Goal: Information Seeking & Learning: Learn about a topic

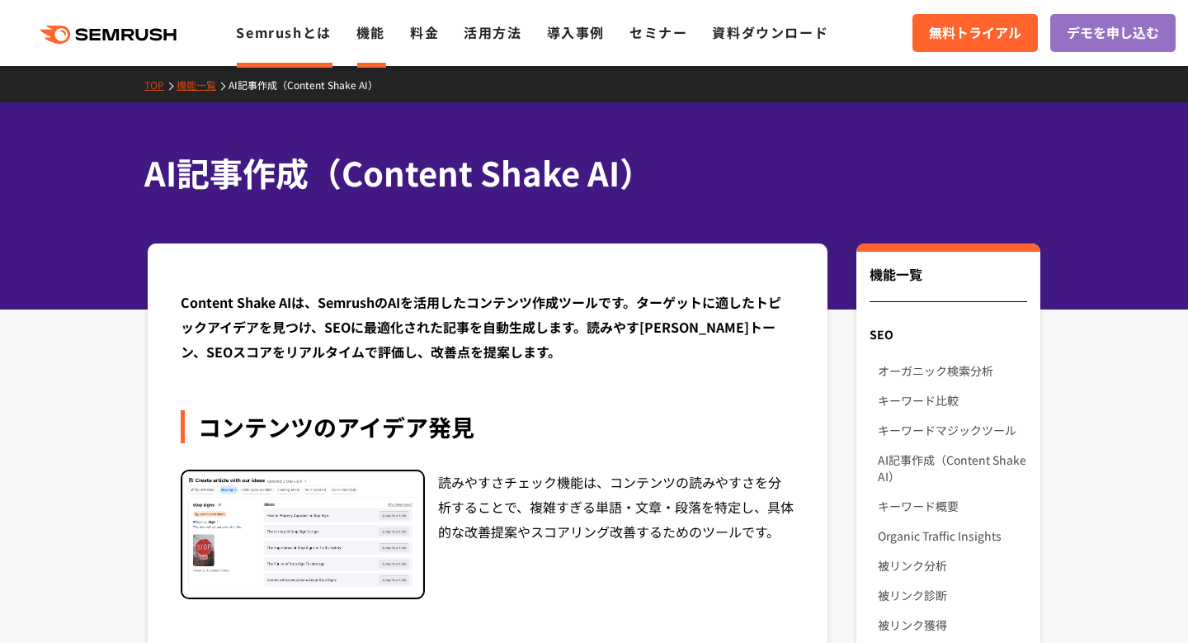
click at [307, 34] on link "Semrushとは" at bounding box center [283, 32] width 95 height 20
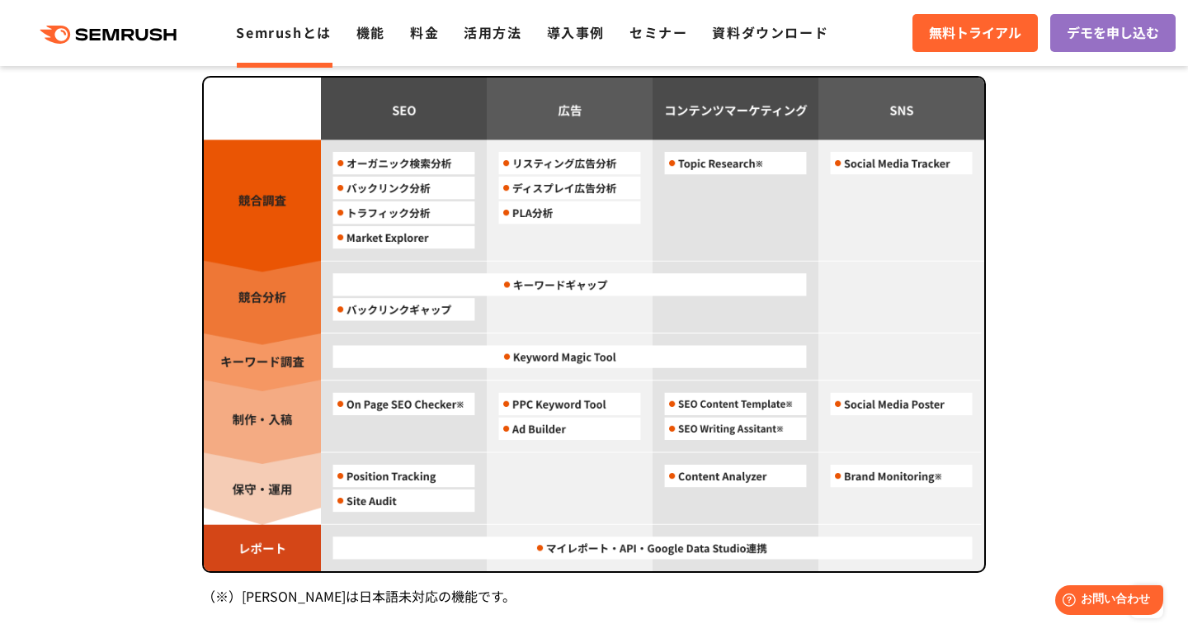
scroll to position [1325, 0]
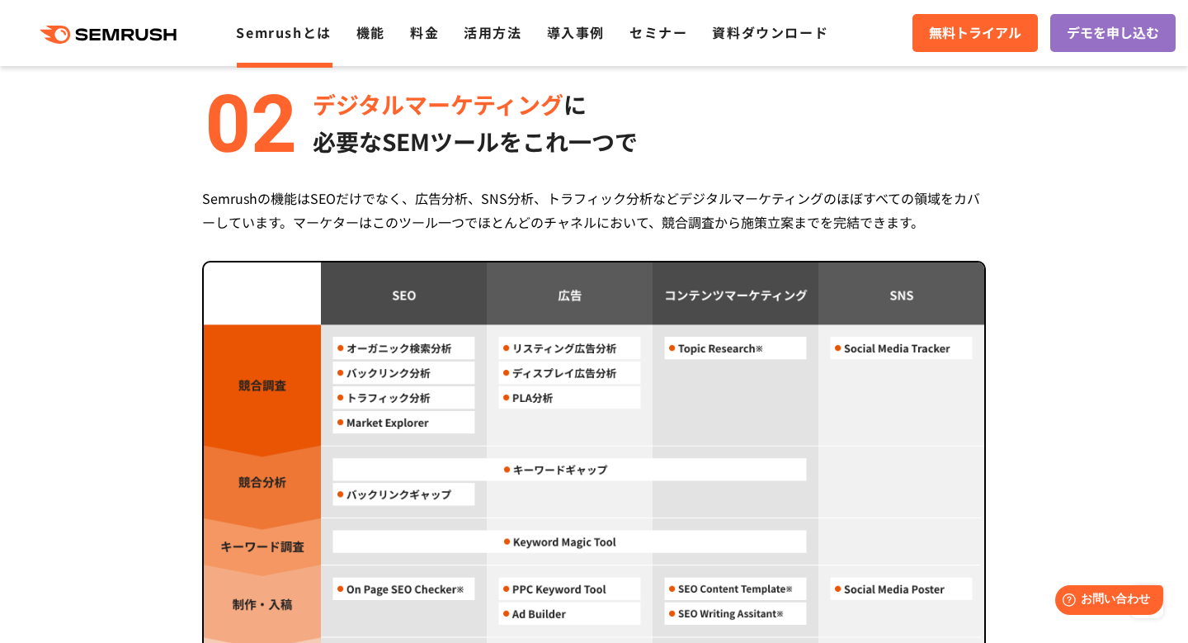
click at [130, 29] on icon at bounding box center [130, 35] width 12 height 12
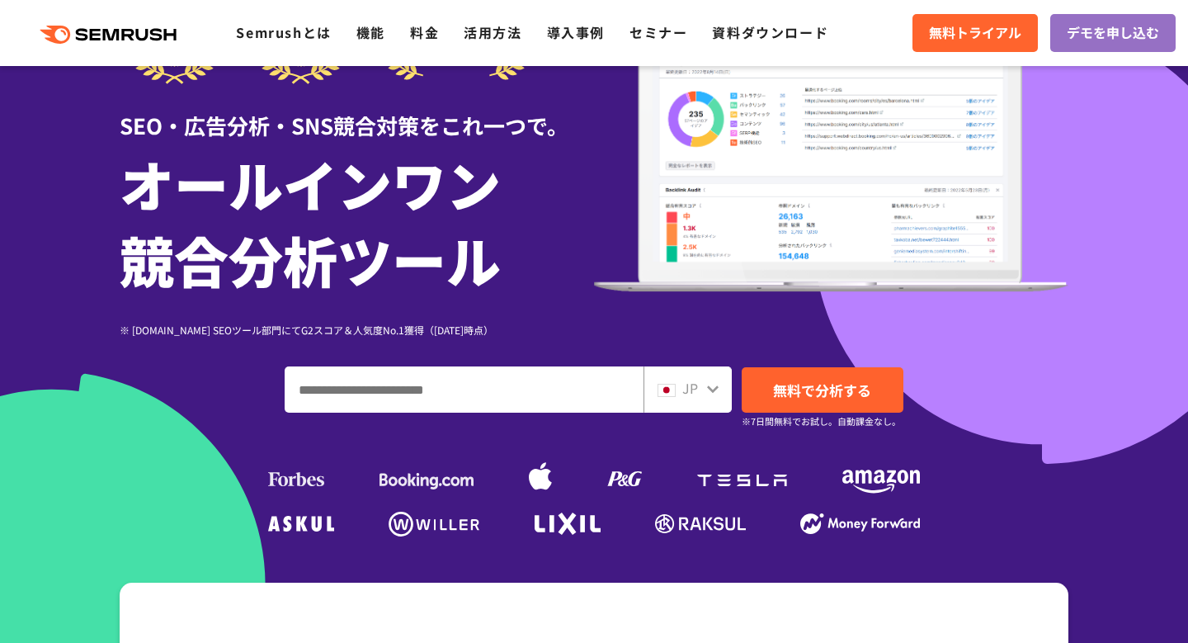
scroll to position [172, 0]
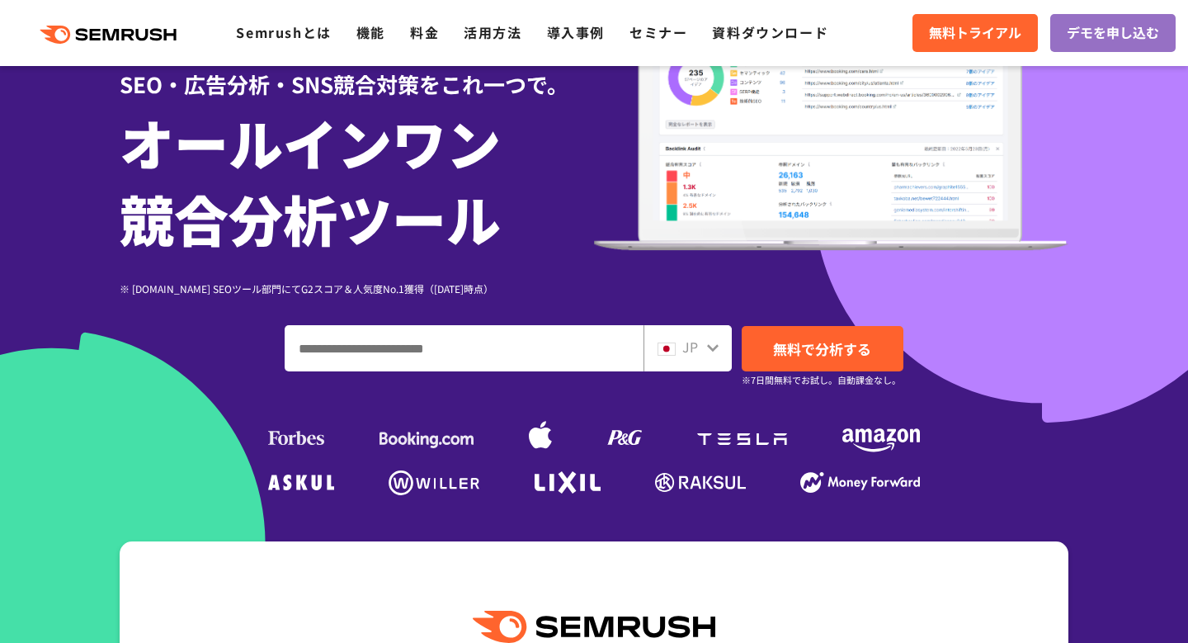
click at [501, 349] on input "ドメイン、キーワードまたはURLを入力してください" at bounding box center [463, 348] width 357 height 45
paste input "**********"
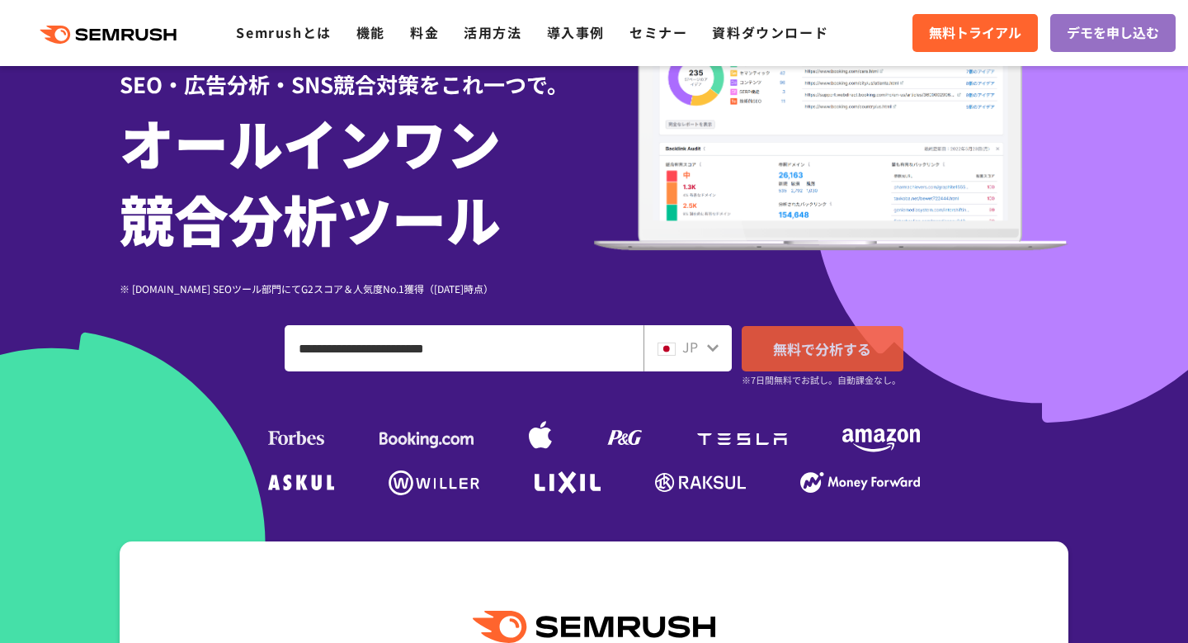
type input "**********"
click at [775, 352] on span "無料で分析する" at bounding box center [822, 348] width 98 height 21
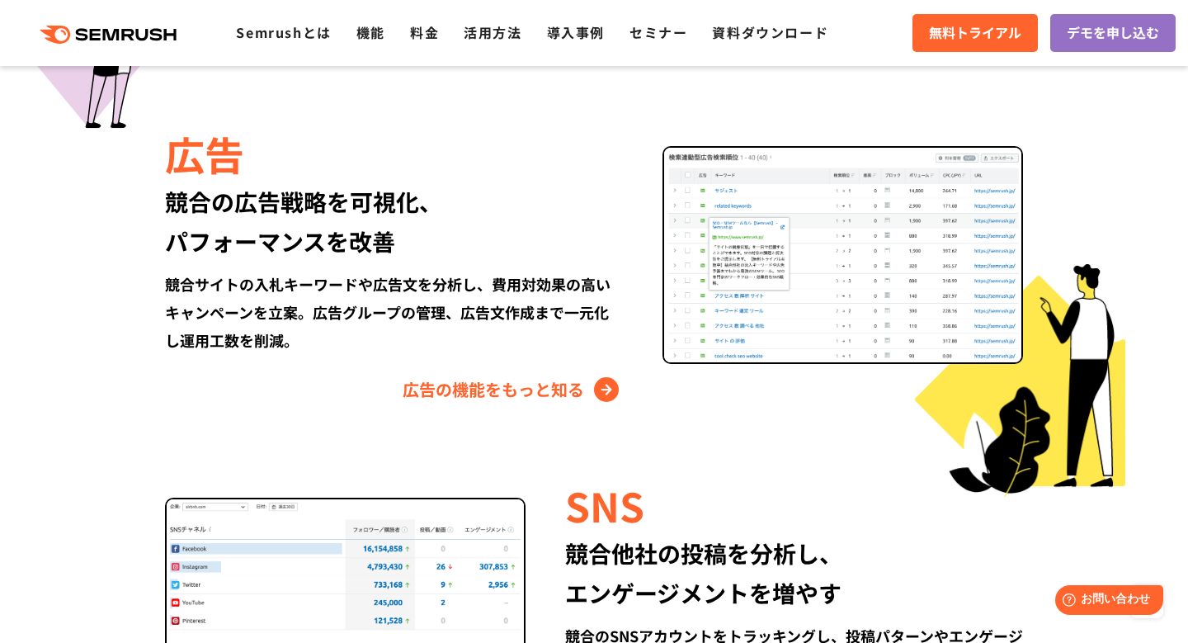
scroll to position [1883, 0]
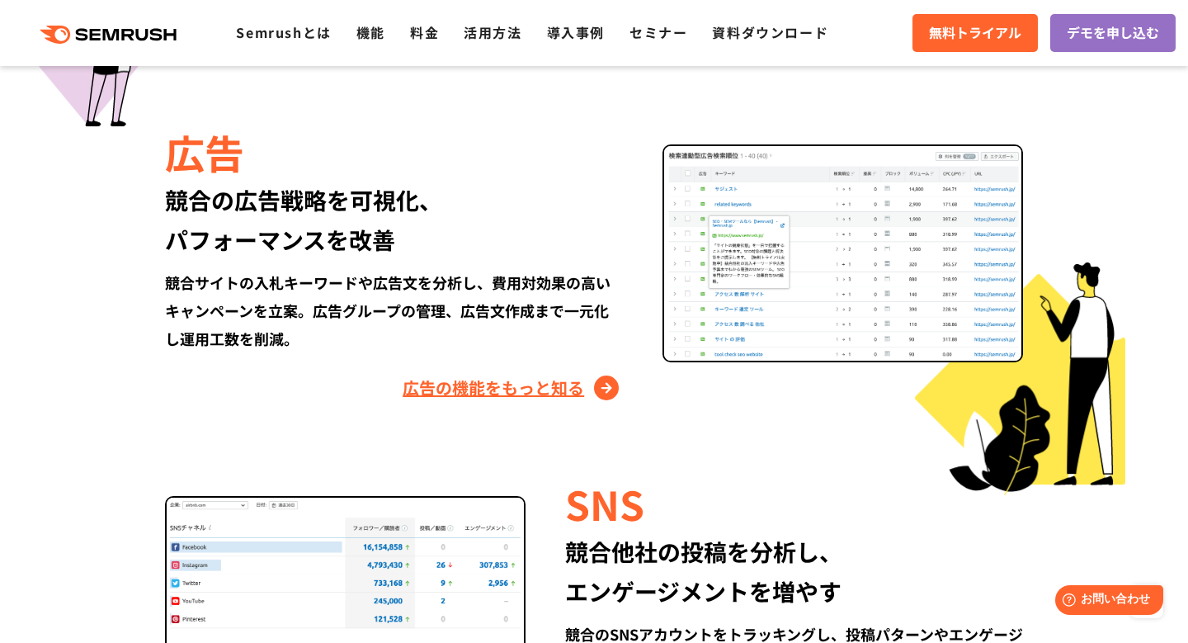
click at [531, 393] on link "広告の機能をもっと知る" at bounding box center [513, 388] width 220 height 26
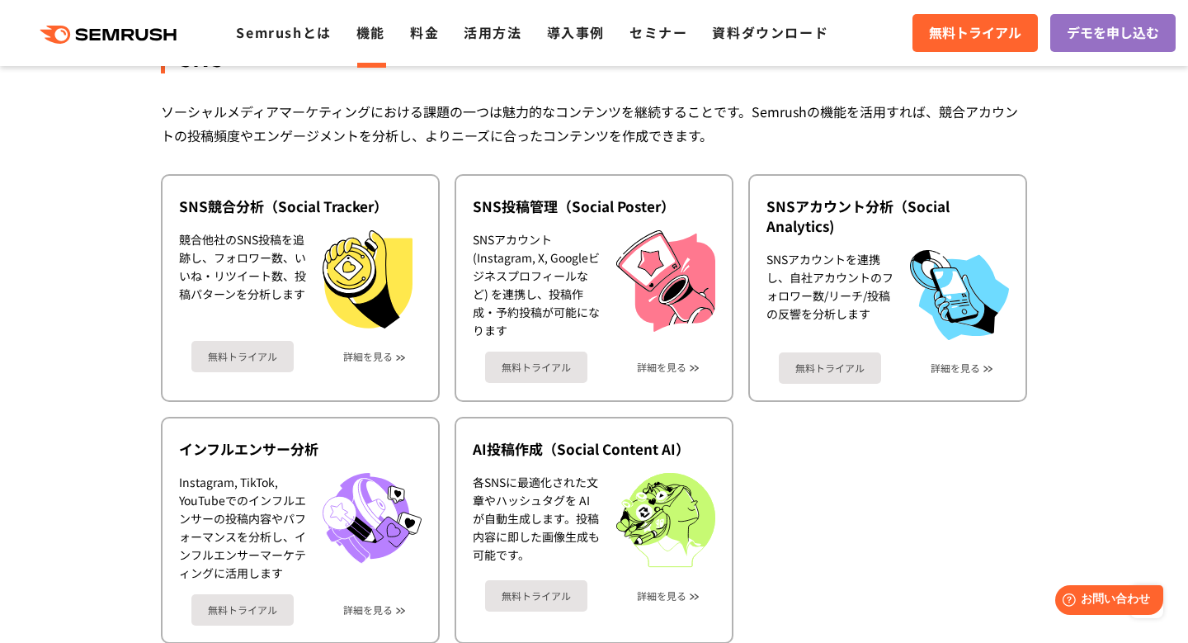
scroll to position [3490, 0]
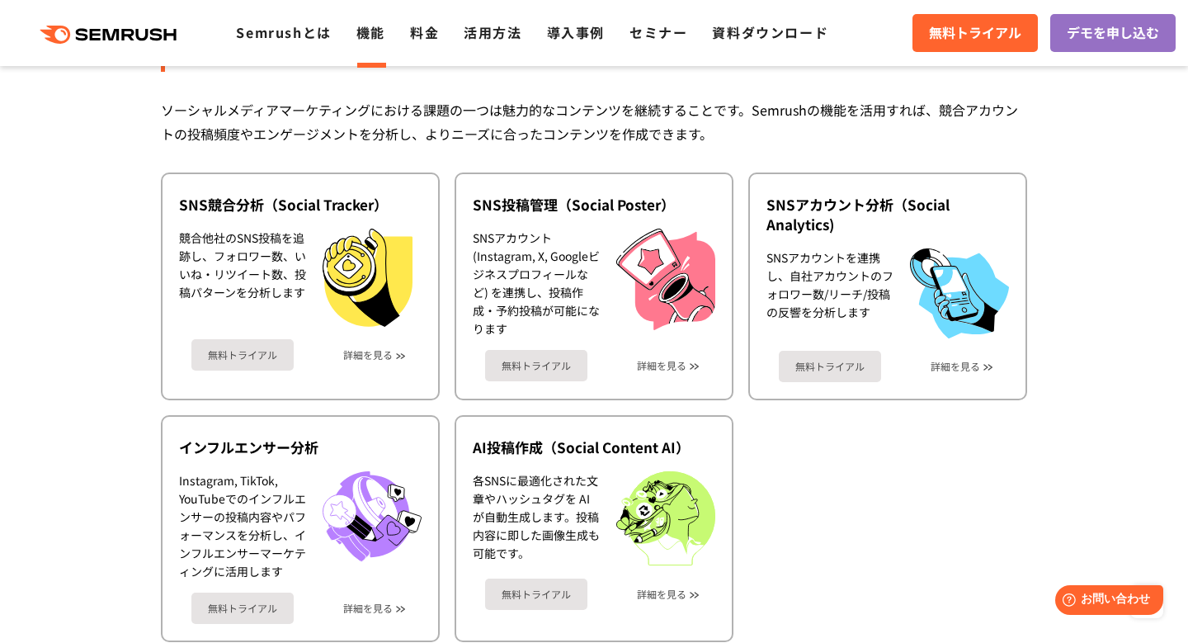
click at [531, 393] on div "SNS投稿管理（Social Poster） SNSアカウント (Instagram, X, Googleビジネスプロフィールなど) を連携し、投稿作成・予約…" at bounding box center [594, 286] width 279 height 228
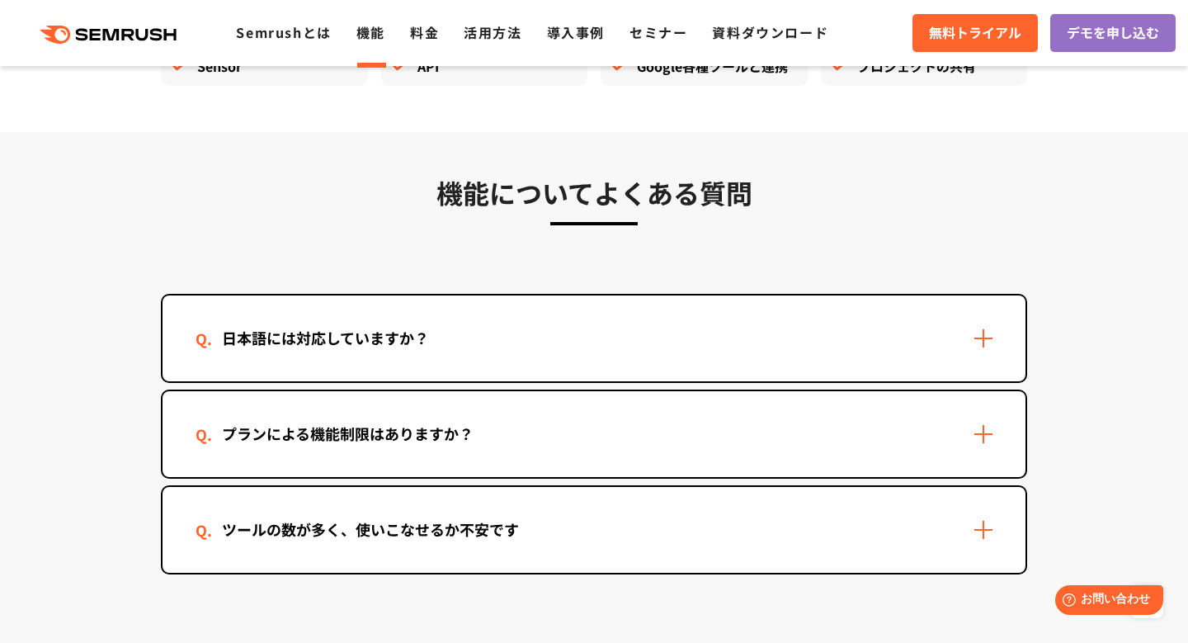
scroll to position [4822, 0]
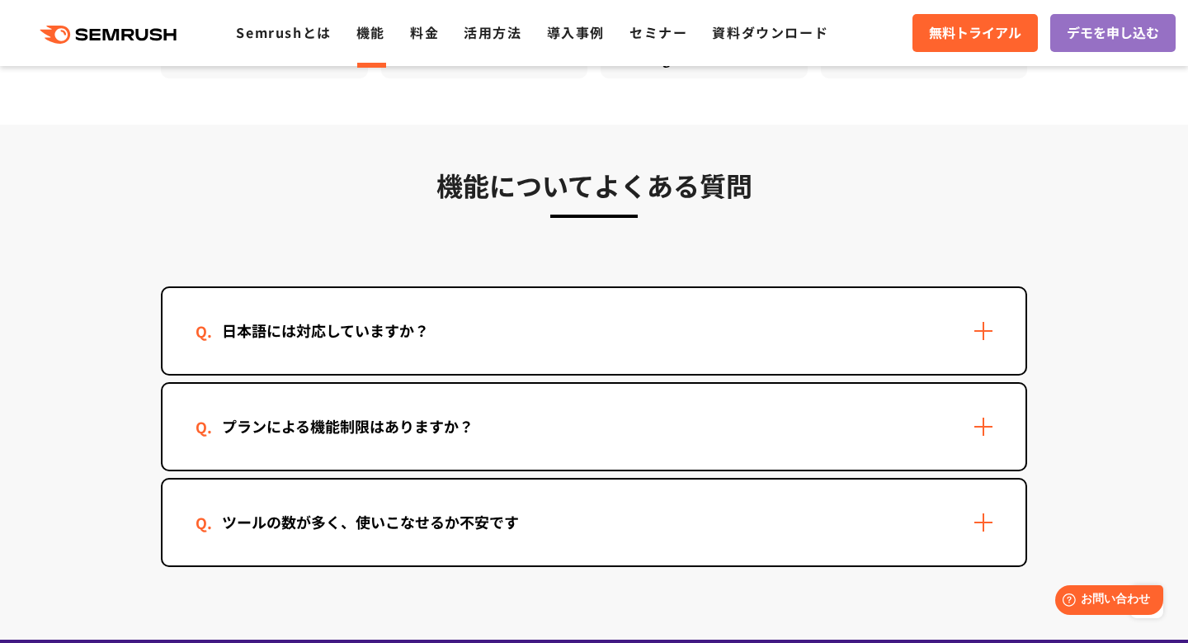
click at [991, 327] on div "日本語には対応していますか？" at bounding box center [594, 331] width 863 height 86
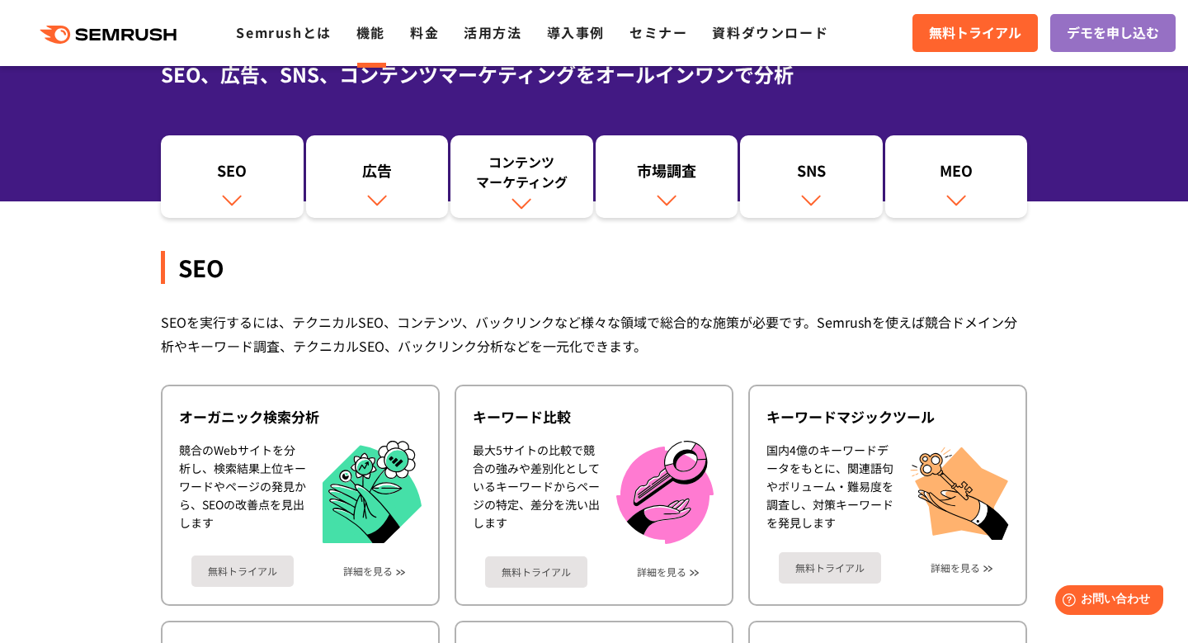
scroll to position [0, 0]
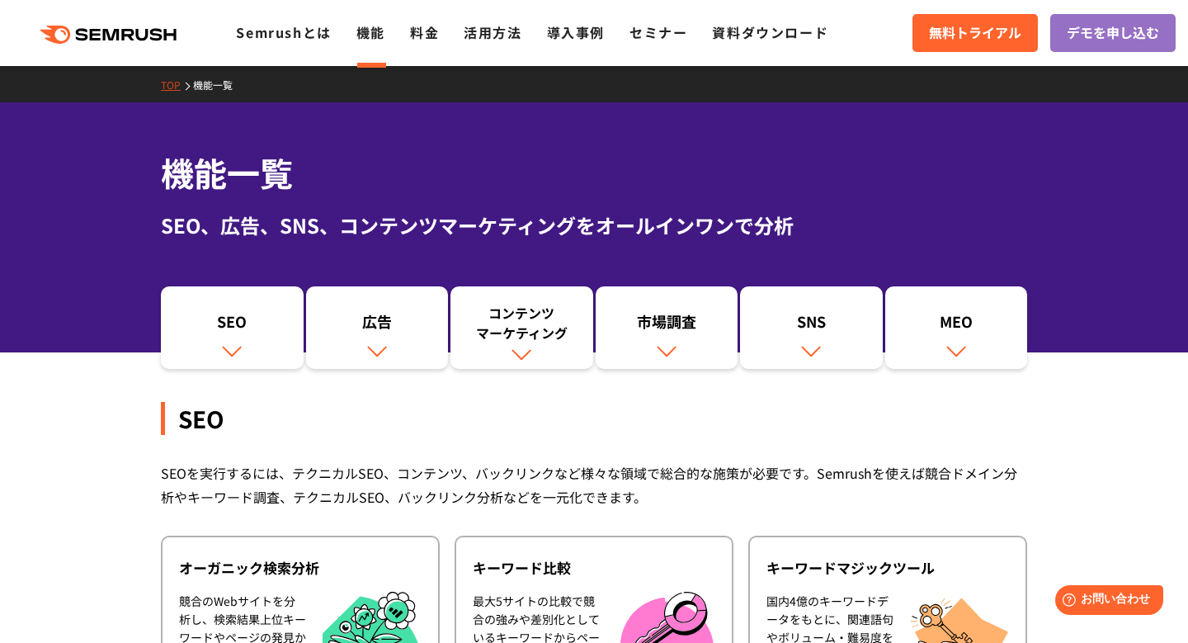
click at [421, 51] on div ".cls {fill: #FF642D;} .cls {fill: #FF642D;} Semrushとは 機能 料金 活用方法 導入事例 セミナー 資料ダウ…" at bounding box center [594, 33] width 1188 height 50
click at [428, 39] on link "料金" at bounding box center [424, 32] width 29 height 20
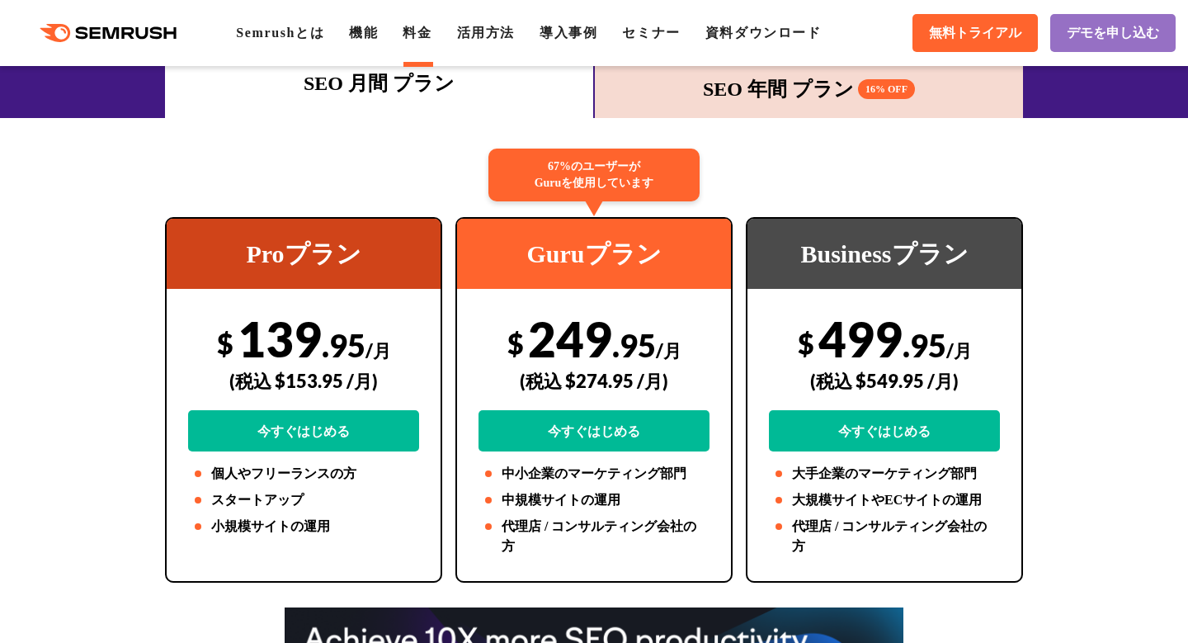
scroll to position [259, 0]
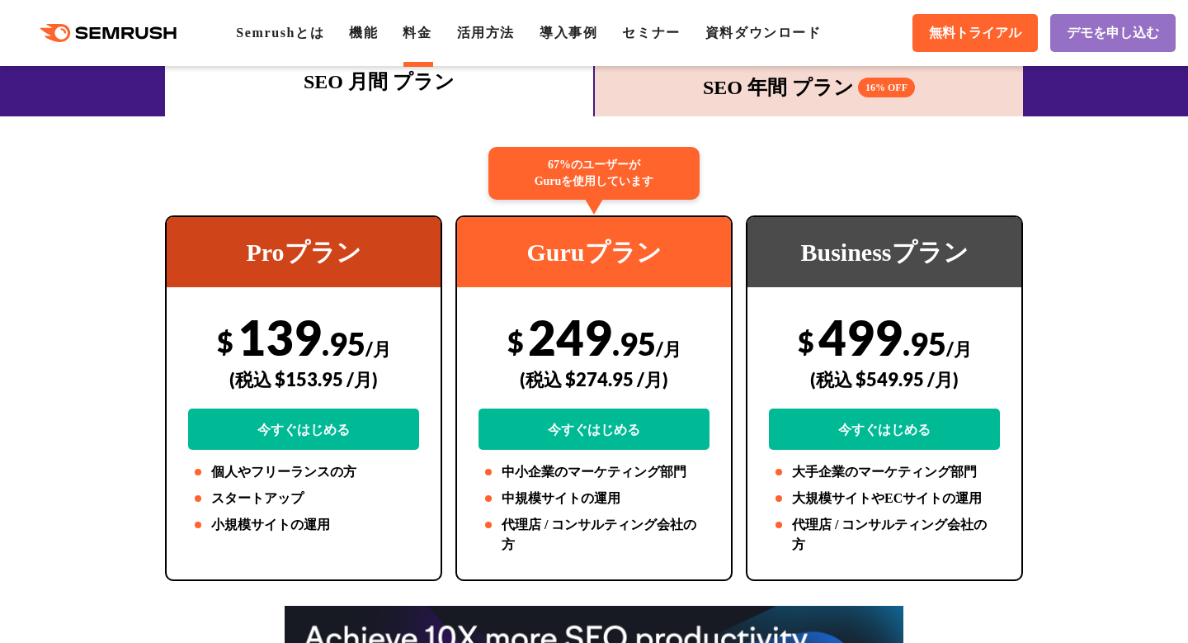
click at [699, 98] on div "SEO 年間 プラン 16% OFF" at bounding box center [809, 88] width 412 height 30
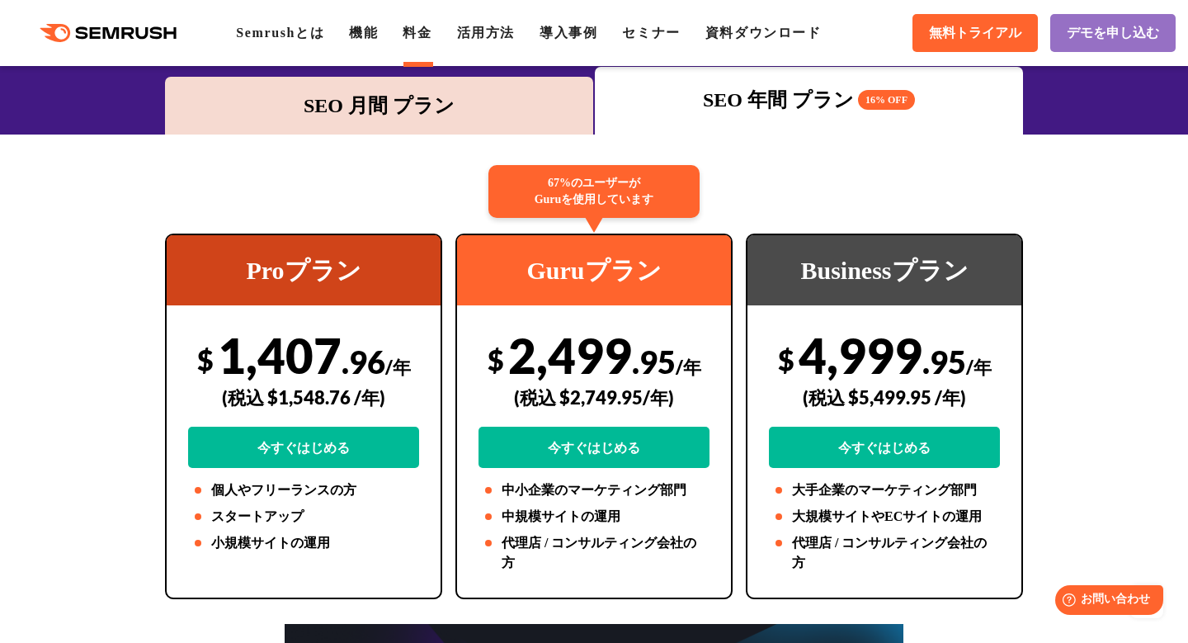
scroll to position [0, 0]
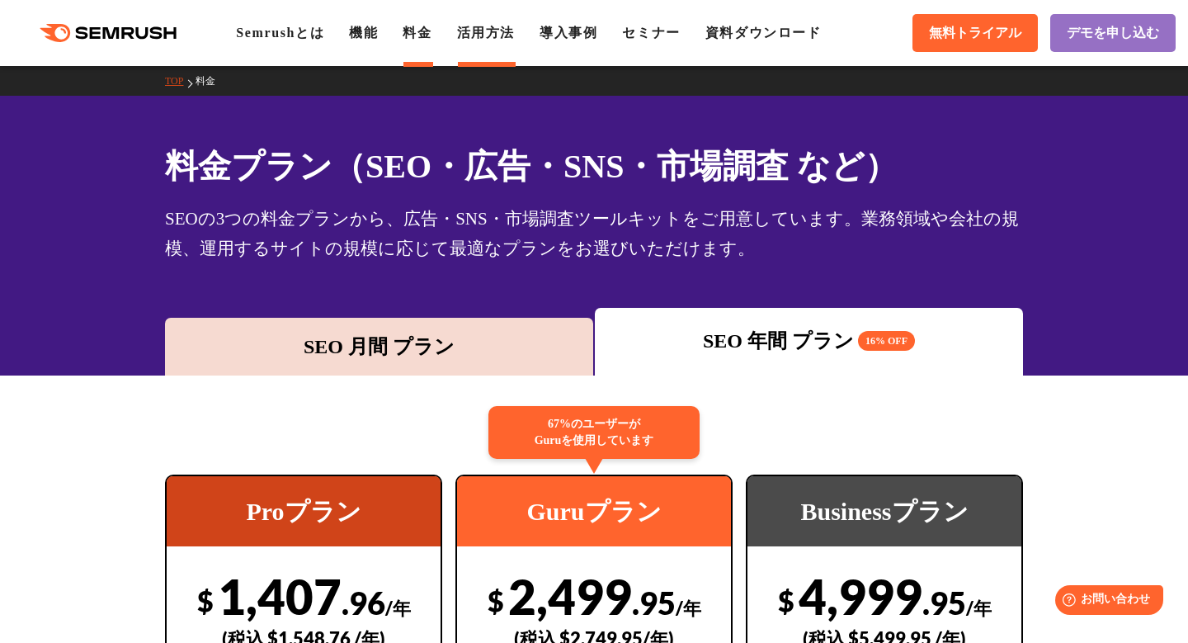
click at [508, 34] on link "活用方法" at bounding box center [486, 33] width 58 height 14
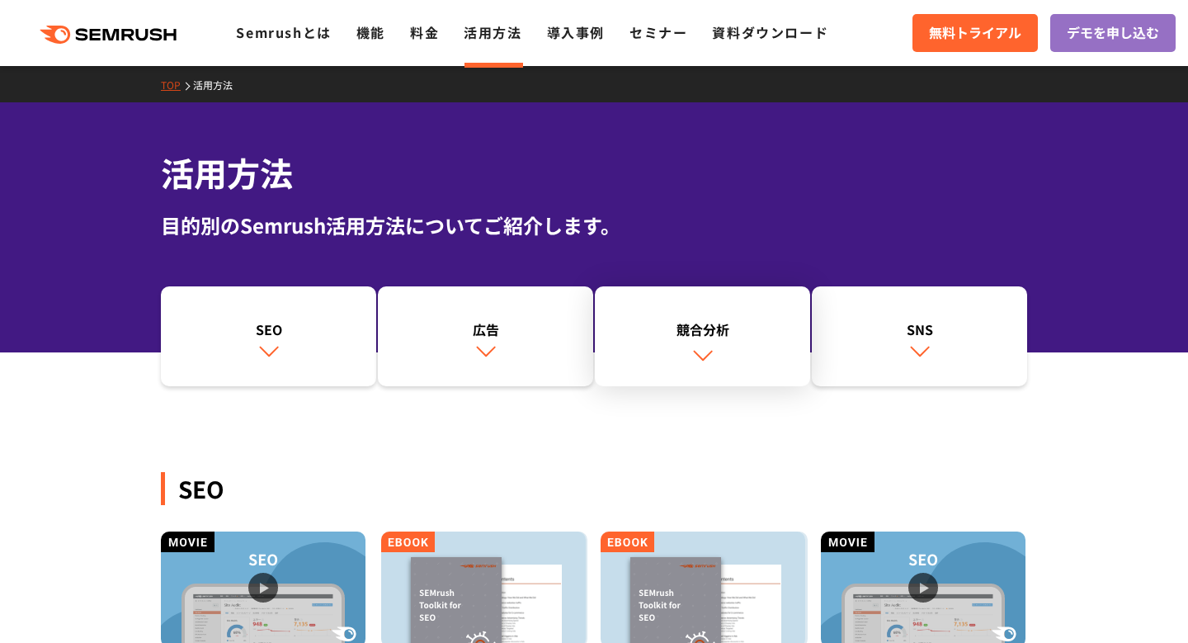
click at [686, 318] on link "競合分析" at bounding box center [702, 336] width 215 height 101
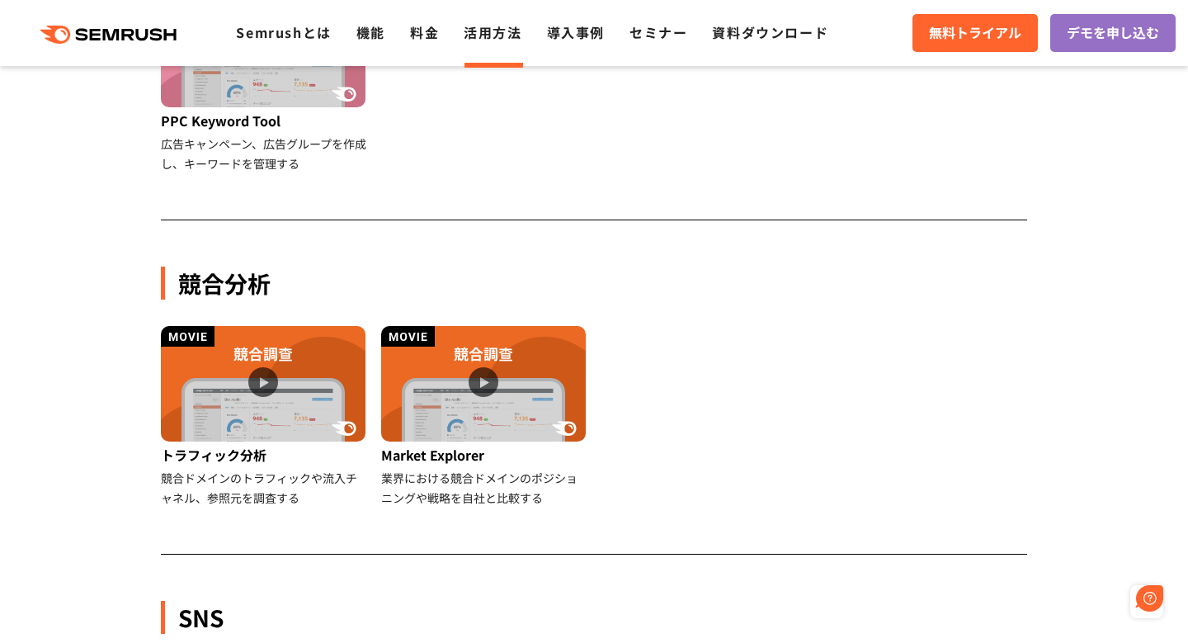
scroll to position [1276, 0]
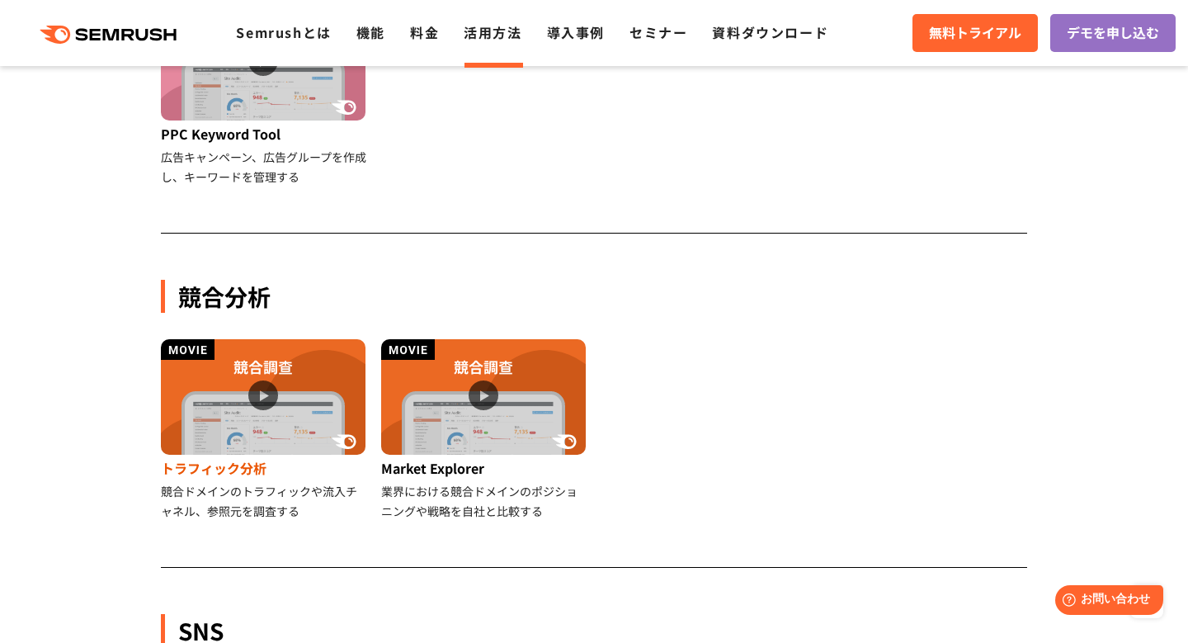
click at [271, 376] on img at bounding box center [263, 397] width 205 height 116
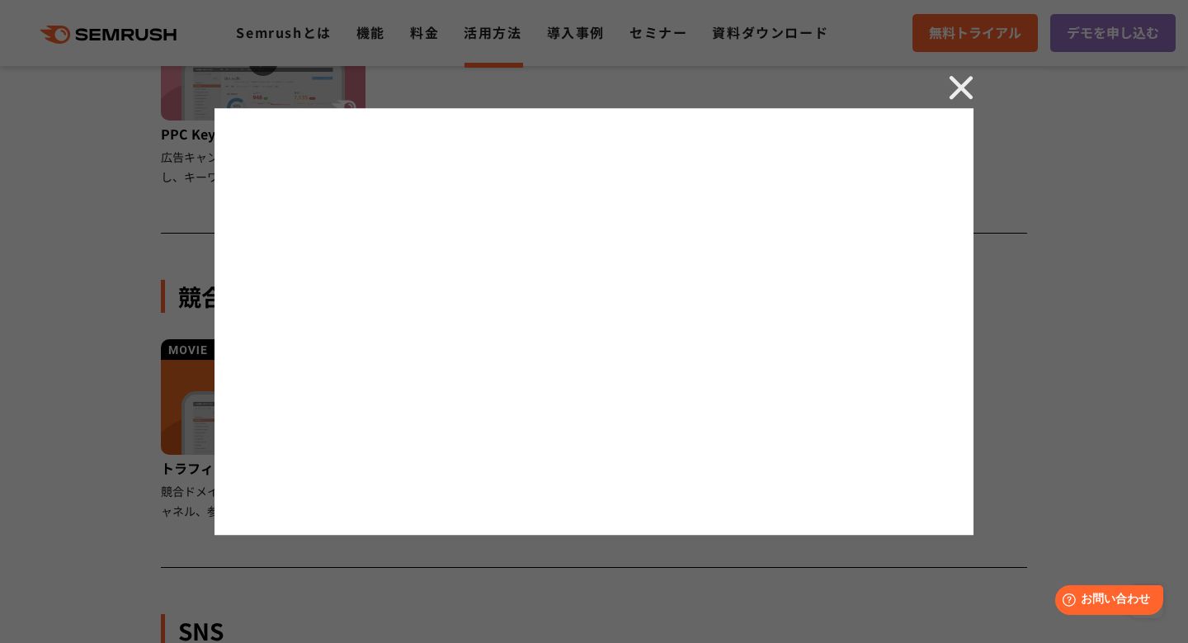
click at [963, 91] on img at bounding box center [961, 87] width 25 height 25
